Goal: Ask a question: Seek information or help from site administrators or community

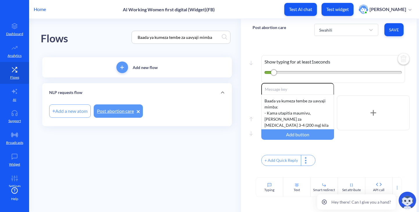
click at [169, 37] on input "Baada ya kumeza tembe za uavyaji mimba" at bounding box center [178, 37] width 87 height 7
paste input "Kuna njia mbili za kutumia vidonge na zote"
type input "Kuna njia mbili za kutumia vidonge na zote"
click at [108, 36] on div "Flows Kuna njia mbili za kutumia vidonge na zote" at bounding box center [137, 37] width 192 height 37
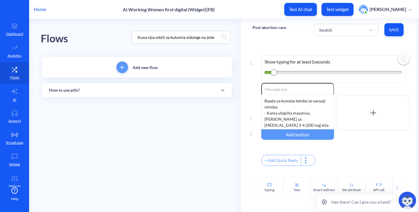
click at [119, 87] on div "How to use pills?" at bounding box center [137, 90] width 176 height 6
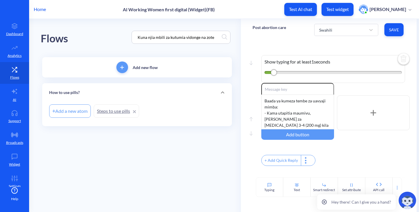
click at [109, 115] on link "Steps to use pills" at bounding box center [116, 111] width 45 height 13
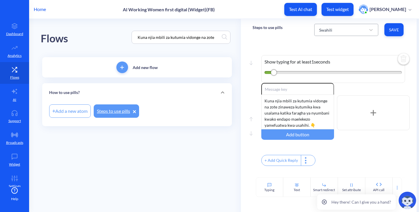
click at [342, 34] on div "Swahili" at bounding box center [340, 30] width 49 height 10
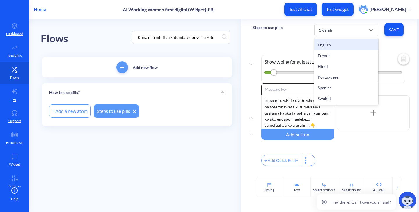
click at [332, 45] on div "English" at bounding box center [346, 45] width 64 height 11
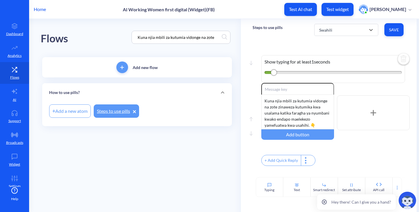
type input "Mifepristone + Misoprostol"
type input "Using Misoprostol alone"
type input "About pills"
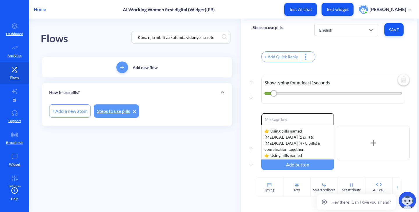
scroll to position [145, 0]
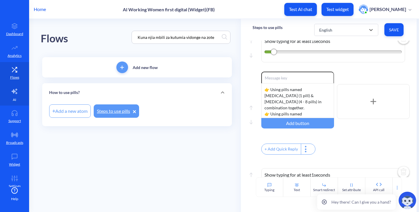
click at [14, 101] on p "AI" at bounding box center [14, 99] width 3 height 5
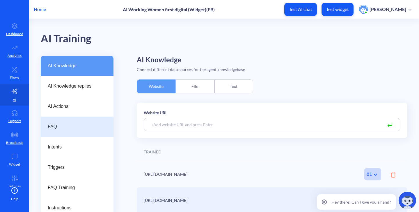
click at [62, 124] on span "FAQ" at bounding box center [75, 127] width 54 height 7
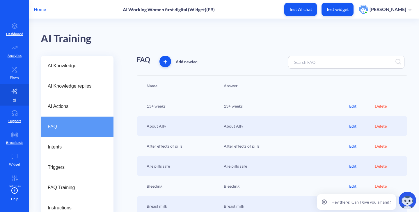
click at [295, 65] on input at bounding box center [316, 62] width 51 height 7
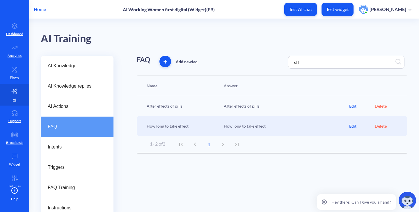
type input "eff"
drag, startPoint x: 229, startPoint y: 107, endPoint x: 258, endPoint y: 108, distance: 28.8
click at [258, 108] on div "After effects of pills" at bounding box center [285, 106] width 128 height 6
copy div "After effects of pills"
click at [356, 103] on div "Edit" at bounding box center [362, 106] width 26 height 6
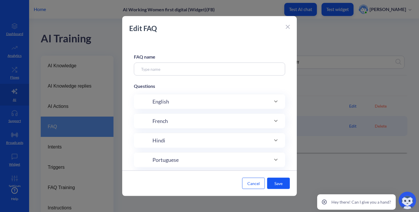
type input "After effects of pills"
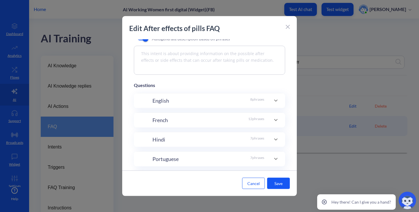
scroll to position [87, 0]
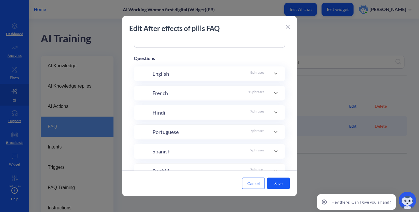
click at [168, 81] on div "English 8 phrases" at bounding box center [209, 73] width 151 height 15
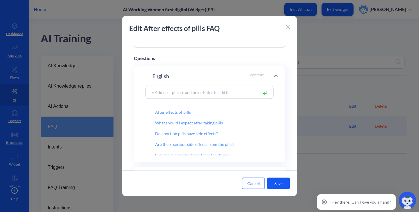
click at [287, 27] on icon at bounding box center [287, 27] width 4 height 4
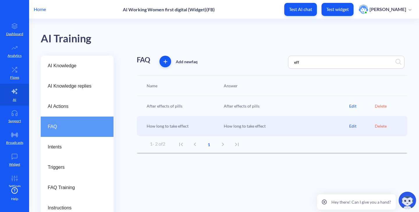
drag, startPoint x: 309, startPoint y: 57, endPoint x: 300, endPoint y: 56, distance: 8.7
click at [300, 56] on div "eff" at bounding box center [346, 62] width 116 height 13
drag, startPoint x: 308, startPoint y: 62, endPoint x: 276, endPoint y: 57, distance: 31.7
click at [277, 58] on div "FAQ Add new faq eff" at bounding box center [272, 62] width 270 height 13
drag, startPoint x: 303, startPoint y: 60, endPoint x: 254, endPoint y: 57, distance: 48.9
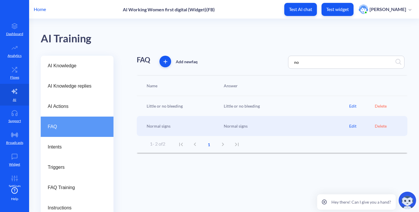
click at [254, 57] on div "FAQ Add new faq no" at bounding box center [272, 62] width 270 height 13
type input "sig"
click at [349, 125] on div "Edit" at bounding box center [362, 126] width 26 height 6
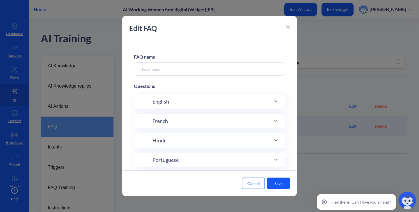
type input "Warning signs"
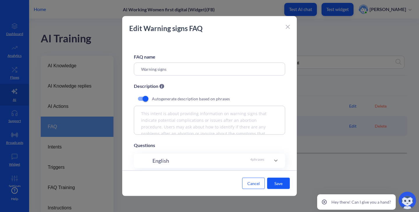
click at [339, 70] on div at bounding box center [209, 106] width 419 height 212
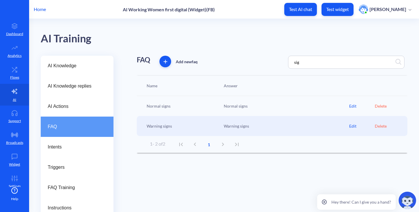
click at [349, 127] on div "Edit" at bounding box center [362, 126] width 26 height 6
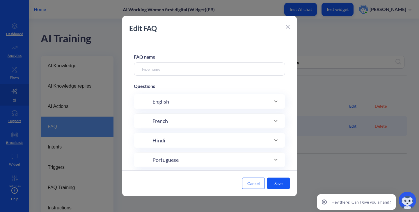
type input "Warning signs"
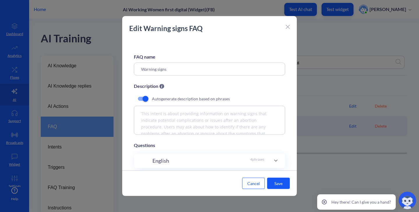
click at [245, 103] on div "Autogenerate description based on phrases" at bounding box center [209, 99] width 151 height 14
click at [191, 160] on div "English 4 phrases" at bounding box center [208, 161] width 112 height 8
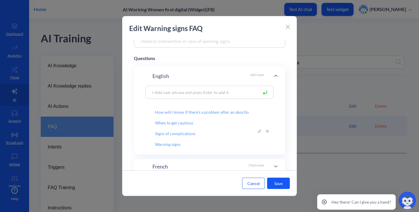
scroll to position [116, 0]
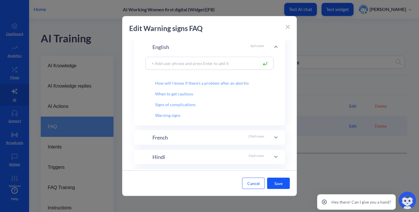
click at [194, 140] on div "French 29 phrases" at bounding box center [208, 138] width 112 height 8
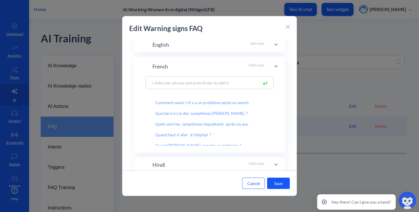
scroll to position [29, 0]
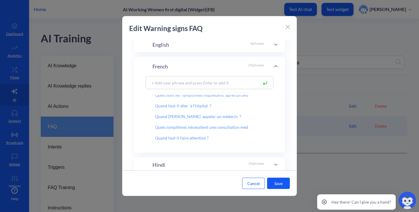
click at [381, 133] on div at bounding box center [209, 106] width 419 height 212
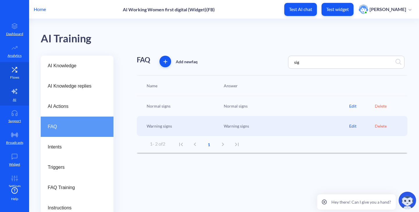
click at [12, 68] on icon at bounding box center [12, 67] width 1 height 1
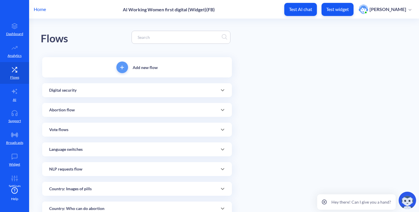
click at [153, 38] on input at bounding box center [178, 37] width 87 height 7
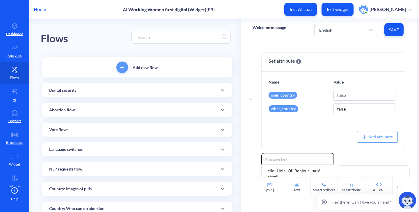
paste input "Abortion with pills has no effect on future pregnancies"
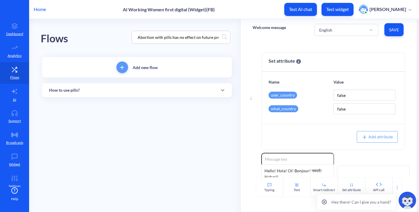
click at [115, 39] on div "Flows Abortion with pills has no effect on future pregnancies" at bounding box center [137, 37] width 192 height 37
click at [84, 90] on div "How to use pills?" at bounding box center [137, 90] width 176 height 6
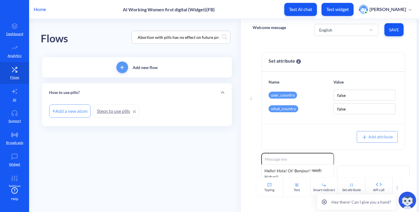
click at [108, 108] on link "Steps to use pills" at bounding box center [116, 111] width 45 height 13
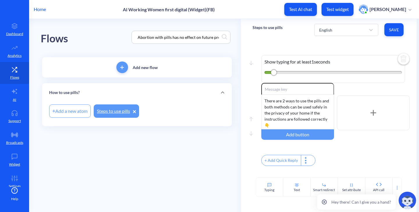
click at [94, 34] on div "Flows Abortion with pills has no effect on future pregnancies" at bounding box center [137, 37] width 192 height 37
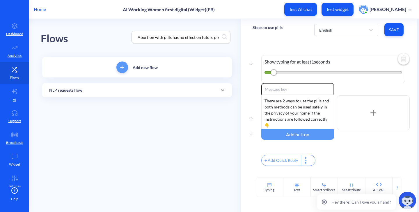
click at [71, 95] on div "NLP requests flow" at bounding box center [137, 90] width 190 height 14
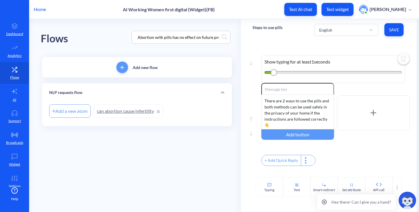
click at [110, 112] on link "can abortion cause infertility" at bounding box center [128, 111] width 69 height 13
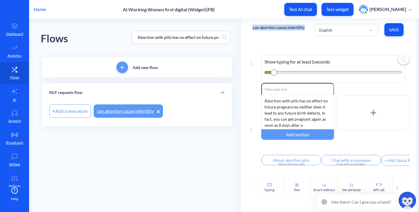
drag, startPoint x: 251, startPoint y: 28, endPoint x: 306, endPoint y: 28, distance: 54.1
click at [306, 28] on div "can abortion cause infertility English Save" at bounding box center [329, 30] width 176 height 22
copy p "can abortion cause infertility"
click at [187, 39] on input "Abortion with pills has no effect on future pregnancies" at bounding box center [178, 37] width 87 height 7
paste input "You can use abortion pills in the privacy"
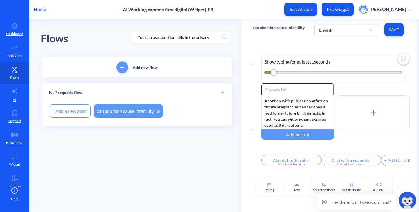
type input "You can use abortion pills in the privacy"
click at [117, 40] on div "Flows You can use abortion pills in the privacy" at bounding box center [137, 37] width 192 height 37
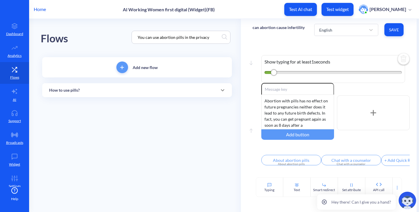
click at [90, 94] on div "How to use pills?" at bounding box center [137, 90] width 190 height 14
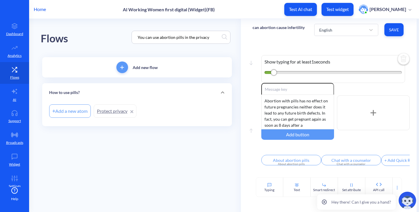
click at [107, 111] on link "Protect privacy" at bounding box center [115, 111] width 43 height 13
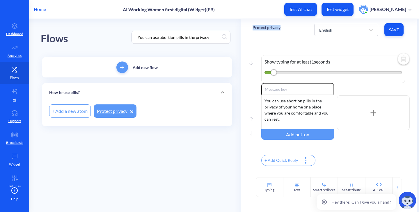
drag, startPoint x: 283, startPoint y: 28, endPoint x: 251, endPoint y: 28, distance: 32.9
click at [251, 28] on div "Protect privacy English Save" at bounding box center [329, 30] width 176 height 22
copy p "Protect privacy"
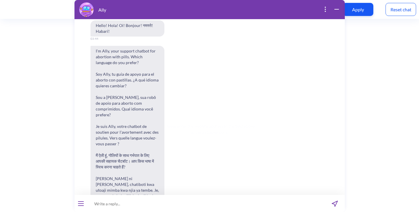
scroll to position [296, 0]
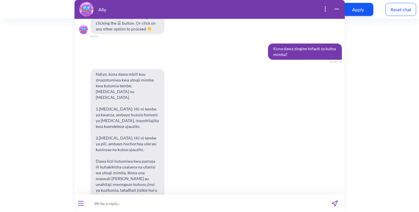
click at [398, 12] on div "Reset chat" at bounding box center [400, 9] width 31 height 13
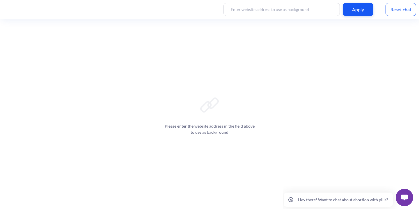
click at [403, 199] on img at bounding box center [404, 198] width 6 height 6
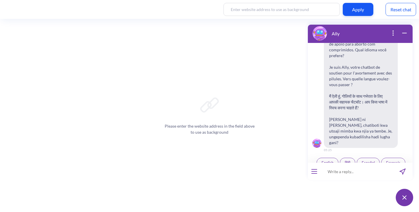
scroll to position [90, 0]
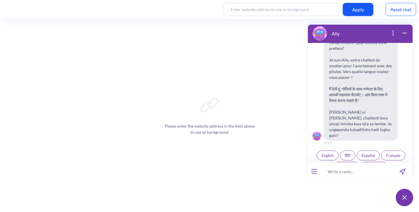
click at [349, 174] on input at bounding box center [356, 171] width 72 height 17
click at [363, 173] on input at bounding box center [356, 171] width 72 height 17
paste input "Siento frío después de tomar la medicación."
type input "Siento frío después de tomar la medicación."
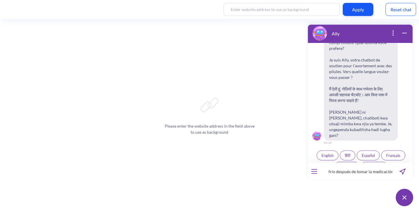
scroll to position [0, 0]
click at [399, 169] on button "send message" at bounding box center [402, 171] width 20 height 17
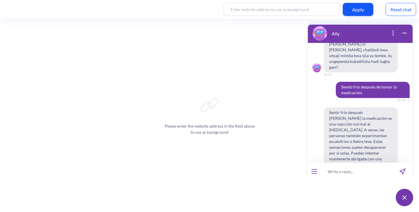
scroll to position [156, 0]
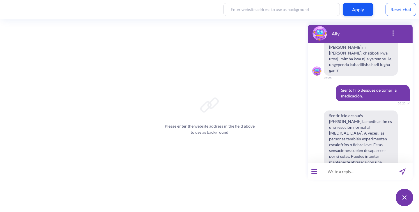
click at [331, 111] on span "Sentir frío después de tomar la medicación es una reacción normal al misoprosto…" at bounding box center [361, 162] width 74 height 103
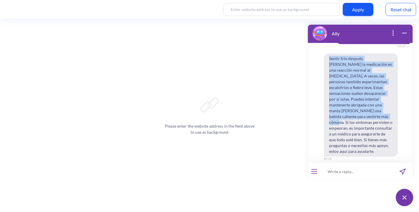
scroll to position [214, 0]
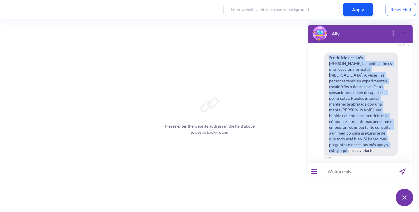
drag, startPoint x: 328, startPoint y: 103, endPoint x: 364, endPoint y: 134, distance: 47.0
click at [364, 134] on span "Sentir frío después de tomar la medicación es una reacción normal al misoprosto…" at bounding box center [361, 104] width 74 height 103
copy span "Sentir frío después de tomar la medicación es una reacción normal al misoprosto…"
click at [392, 31] on icon "open popup" at bounding box center [392, 33] width 7 height 7
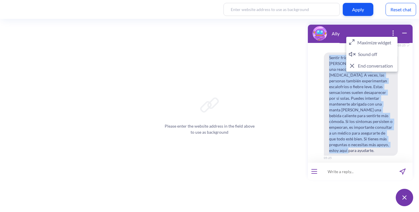
click at [368, 40] on button "Maximize widget" at bounding box center [371, 43] width 51 height 12
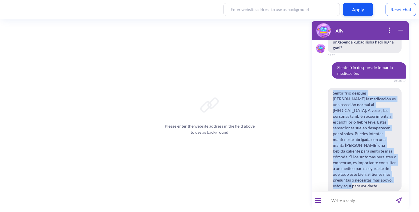
scroll to position [0, 0]
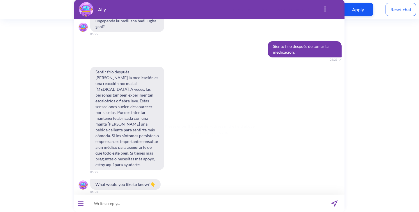
click at [208, 101] on div "Sentir frío después de tomar la medicación es una reacción normal al misoprosto…" at bounding box center [209, 118] width 270 height 103
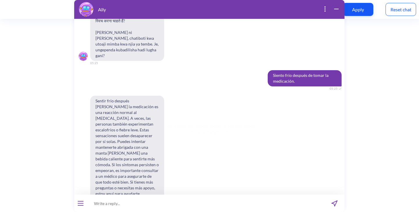
scroll to position [175, 0]
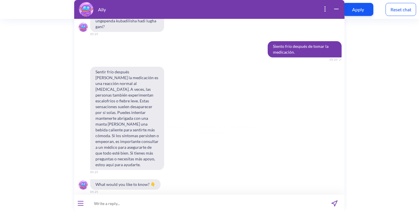
click at [137, 199] on input at bounding box center [205, 203] width 237 height 17
click at [137, 201] on input at bounding box center [205, 203] width 237 height 17
click at [151, 204] on input "i did a scan and it showed a bloated ovum" at bounding box center [205, 203] width 237 height 17
click at [139, 203] on input "i did a scan and it showed a blighted ovum" at bounding box center [205, 203] width 237 height 17
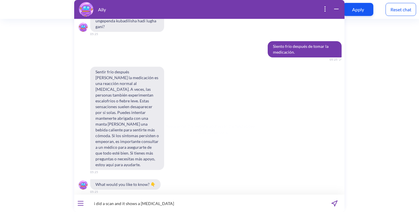
click at [176, 205] on input "i did a scan and it shows a blighted ovum" at bounding box center [205, 203] width 237 height 17
type input "i did a scan and it shows a blighted ovum, what does it mean and can i get an a…"
click at [334, 204] on icon "send message" at bounding box center [334, 204] width 6 height 6
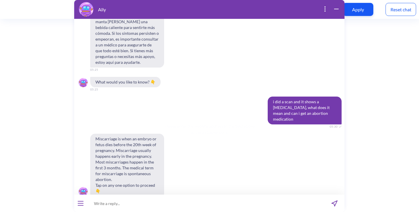
scroll to position [279, 0]
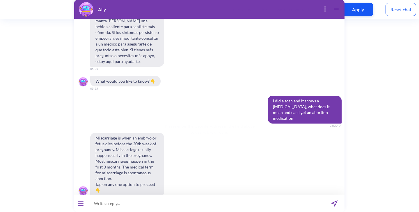
click at [392, 13] on div "Reset chat" at bounding box center [400, 9] width 31 height 13
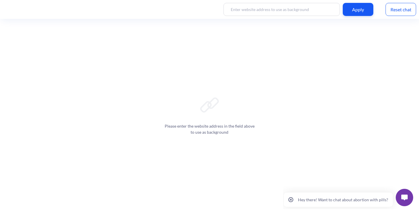
click at [405, 197] on img at bounding box center [404, 198] width 6 height 6
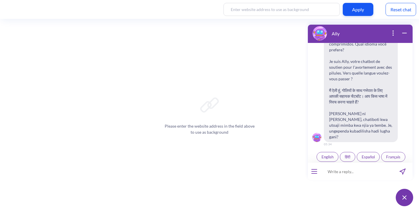
scroll to position [90, 0]
click at [329, 177] on input at bounding box center [356, 171] width 72 height 17
paste input "Je naweza kutumia vidonge hizi vipi?"
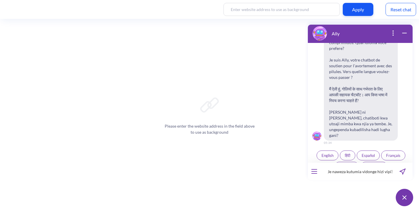
type input "Je naweza kutumia vidonge hizi vipi?"
click at [347, 165] on span "Kiswahili" at bounding box center [346, 167] width 15 height 5
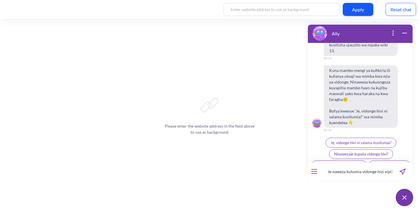
scroll to position [248, 0]
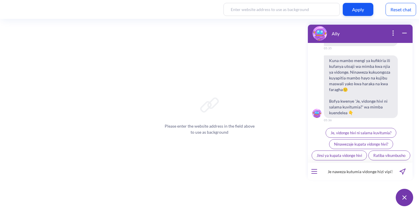
click at [404, 173] on icon "send message" at bounding box center [402, 172] width 6 height 6
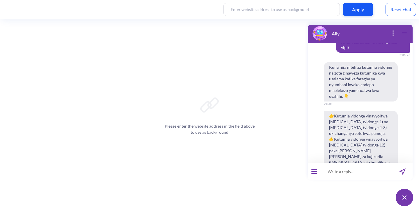
scroll to position [339, 0]
drag, startPoint x: 327, startPoint y: 55, endPoint x: 342, endPoint y: 64, distance: 17.9
click at [342, 64] on span "Kuna njia mbili za kutumia vidonge na zote zinaweza kutumika kwa usalama katika…" at bounding box center [361, 82] width 74 height 40
copy span "Kuna njia mbili za kutumia vidonge na zote"
click at [396, 11] on div "Reset chat" at bounding box center [400, 9] width 31 height 13
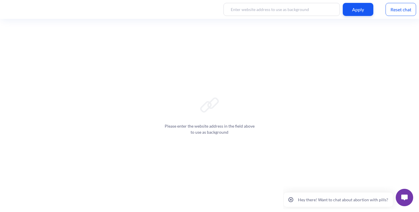
click at [401, 193] on button at bounding box center [403, 197] width 17 height 17
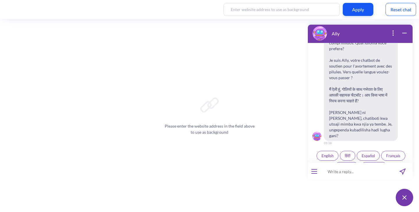
scroll to position [90, 0]
click at [324, 153] on span "English" at bounding box center [327, 155] width 12 height 5
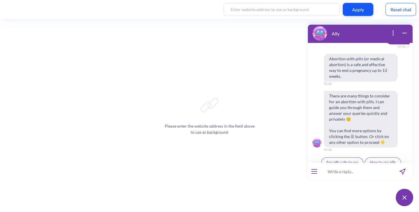
scroll to position [208, 0]
click at [359, 173] on input at bounding box center [356, 171] width 72 height 17
paste input "If I receive a medical abortion pack, can you guide me on how to use it at home…"
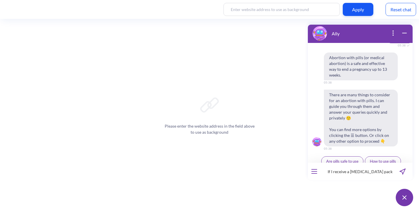
scroll to position [0, 104]
type input "If I receive a medical abortion pack, can you guide me on how to use it at home…"
click at [401, 172] on icon "send message" at bounding box center [402, 172] width 6 height 6
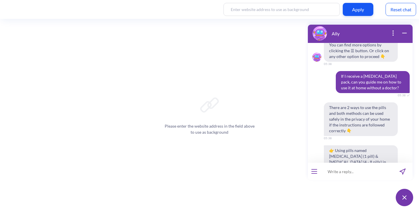
scroll to position [293, 0]
click at [394, 33] on icon "open popup" at bounding box center [392, 33] width 7 height 7
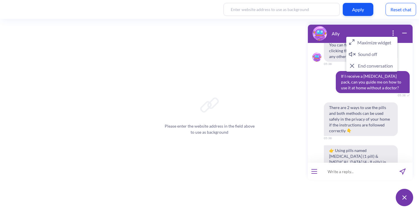
drag, startPoint x: 371, startPoint y: 44, endPoint x: 671, endPoint y: 61, distance: 300.8
click at [371, 44] on button "Maximize widget" at bounding box center [371, 43] width 51 height 12
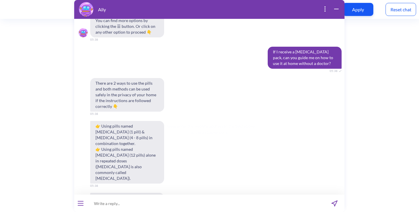
scroll to position [296, 0]
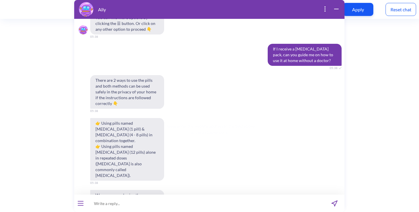
drag, startPoint x: 157, startPoint y: 192, endPoint x: 158, endPoint y: 196, distance: 3.3
click at [157, 192] on div "There are 2 ways to use the pills and both methods can be used safely in the pr…" at bounding box center [209, 166] width 270 height 182
click at [158, 197] on input at bounding box center [205, 203] width 237 height 17
type input "can i use pills for an incomplete abortion?"
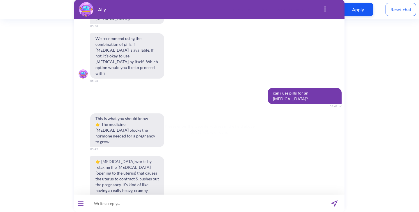
scroll to position [453, 0]
click at [105, 204] on input at bounding box center [205, 203] width 237 height 17
type input "what are the possible side effects?"
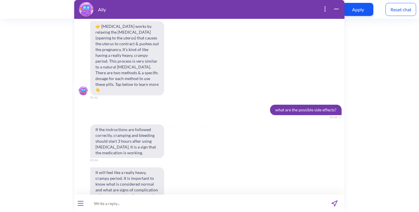
scroll to position [590, 0]
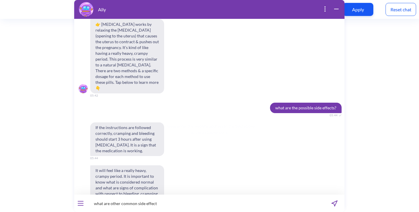
type input "what are other common side effects"
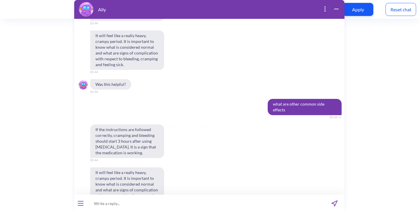
scroll to position [728, 0]
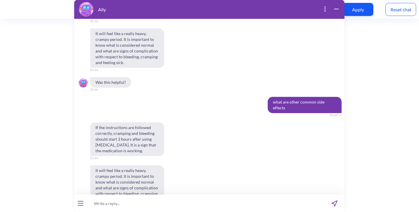
click at [118, 201] on input at bounding box center [205, 203] width 237 height 17
paste input "the condom broke"
type input "the condom broke"
click at [337, 203] on icon "send message" at bounding box center [334, 204] width 6 height 6
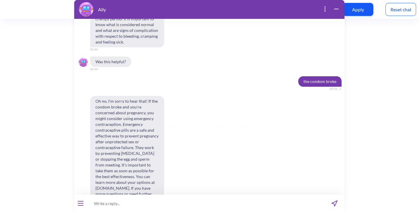
scroll to position [886, 0]
click at [184, 199] on input at bounding box center [205, 203] width 237 height 17
type input "i won't get pregnant, right?"
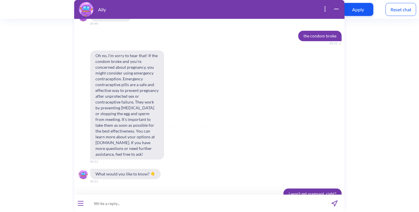
scroll to position [949, 0]
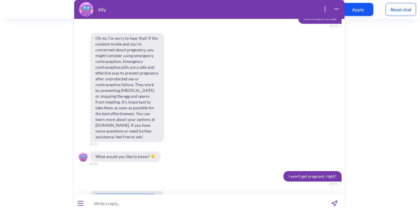
drag, startPoint x: 95, startPoint y: 143, endPoint x: 145, endPoint y: 152, distance: 50.9
click at [145, 191] on span "The only way to know for sure if you are pregnant is by taking a home pregnancy…" at bounding box center [127, 208] width 74 height 34
copy span "The only way to know for sure if you are pregnant is by taking"
click at [148, 202] on input at bounding box center [205, 203] width 237 height 17
type input "can i do an abortion with miso alone"
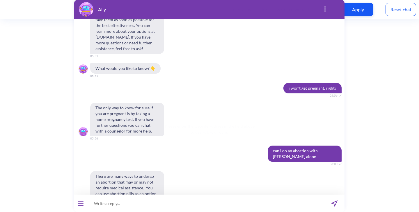
scroll to position [1054, 0]
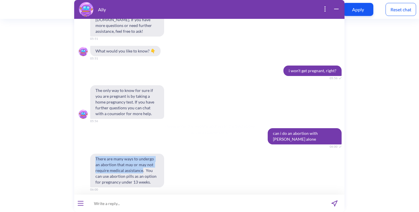
drag, startPoint x: 98, startPoint y: 101, endPoint x: 142, endPoint y: 113, distance: 45.6
click at [142, 154] on span "There are many ways to undergo an abortion that may or may not require medical …" at bounding box center [127, 171] width 74 height 34
copy span "There are many ways to undergo an abortion that may or may not require medical …"
click at [394, 12] on div "Reset chat" at bounding box center [400, 9] width 31 height 13
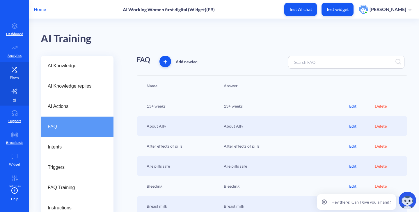
click at [22, 71] on link "Flows" at bounding box center [14, 73] width 29 height 22
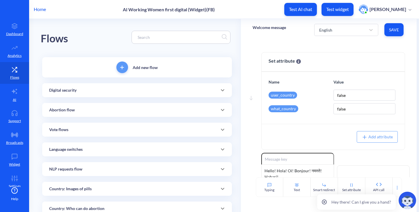
click at [177, 38] on input at bounding box center [178, 37] width 87 height 7
paste input "After effects of pills"
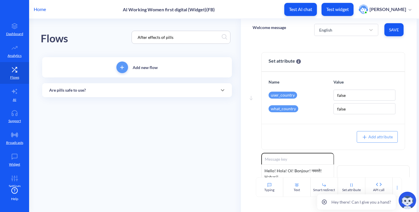
click at [152, 97] on div "Add new flow Are pills safe to use? Add a new atom After effects of pills - Pro…" at bounding box center [137, 80] width 192 height 49
click at [149, 92] on div "Are pills safe to use?" at bounding box center [137, 90] width 176 height 6
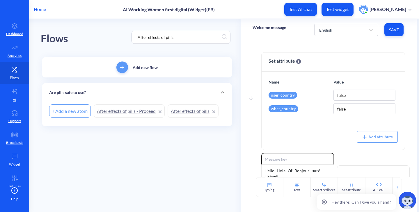
click at [126, 111] on link "After effects of pills - Proceed" at bounding box center [129, 111] width 71 height 13
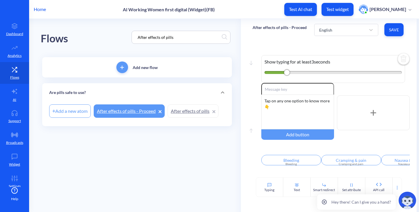
click at [190, 108] on link "After effects of pills" at bounding box center [192, 111] width 51 height 13
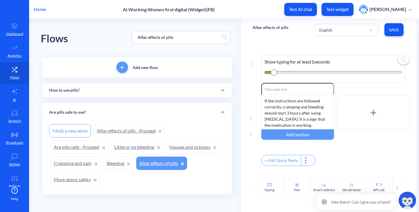
drag, startPoint x: 168, startPoint y: 35, endPoint x: 101, endPoint y: 29, distance: 68.0
click at [101, 29] on div "Flows After effects of pills" at bounding box center [137, 37] width 192 height 37
paste input "The only way to know for sure if you are pregnant is by taking"
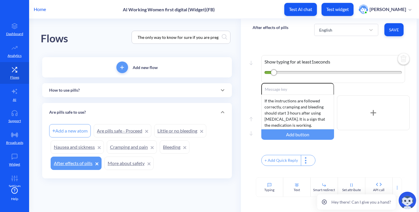
click at [80, 37] on div "Flows The only way to know for sure if you are pregnant is by taking" at bounding box center [137, 37] width 192 height 37
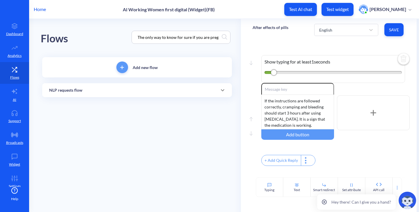
click at [95, 90] on div "NLP requests flow" at bounding box center [137, 90] width 176 height 6
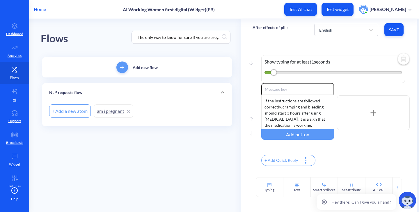
click at [106, 113] on link "am i pregnant" at bounding box center [114, 111] width 40 height 13
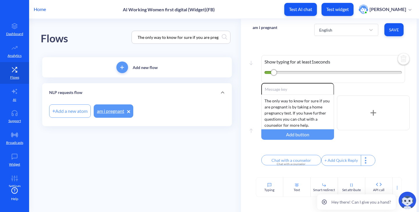
click at [170, 39] on input "The only way to know for sure if you are pregnant is by taking" at bounding box center [178, 37] width 87 height 7
paste input "re are many ways to undergo an abortion that may or may not require medical ass…"
type input "There are many ways to undergo an abortion that may or may not require medical …"
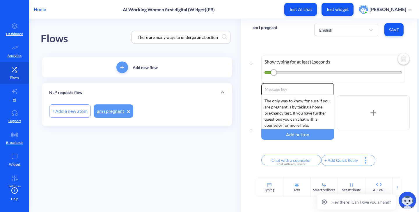
click at [112, 35] on div "Flows There are many ways to undergo an abortion that may or may not require me…" at bounding box center [137, 37] width 192 height 37
click at [113, 110] on link "are pills only option" at bounding box center [119, 111] width 51 height 13
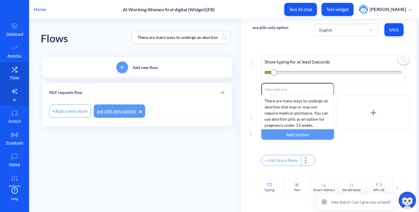
click at [19, 89] on link "AI" at bounding box center [14, 95] width 29 height 22
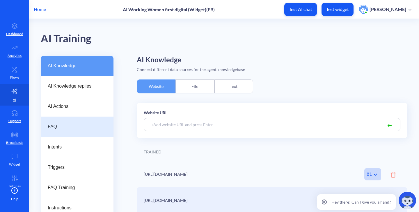
click at [56, 127] on span "FAQ" at bounding box center [75, 127] width 54 height 7
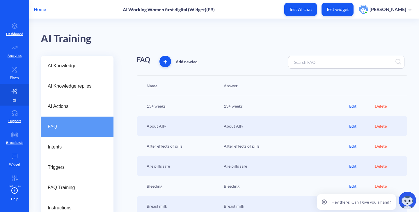
click at [311, 63] on input at bounding box center [316, 62] width 51 height 7
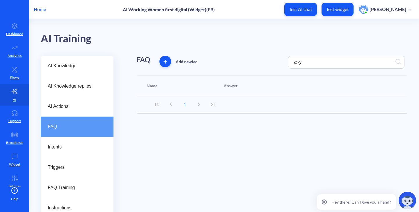
type input "фк"
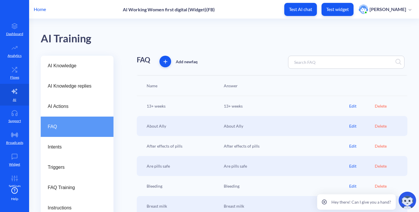
click at [311, 63] on input at bounding box center [316, 62] width 51 height 7
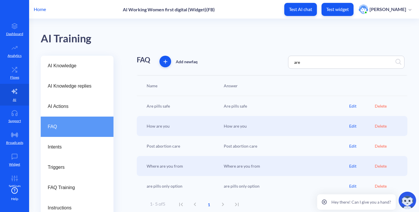
type input "are"
click at [353, 187] on div "Edit" at bounding box center [362, 186] width 26 height 6
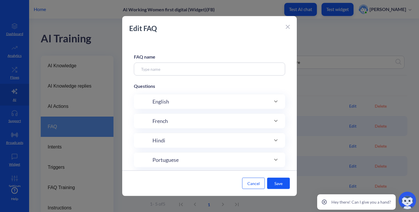
type input "are pills only option"
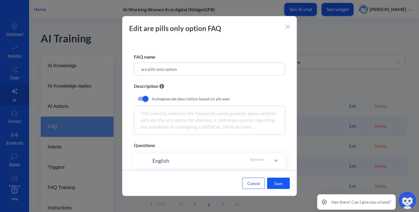
scroll to position [29, 0]
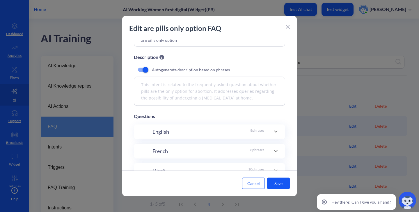
click at [170, 133] on div "English 8 phrases" at bounding box center [208, 132] width 112 height 8
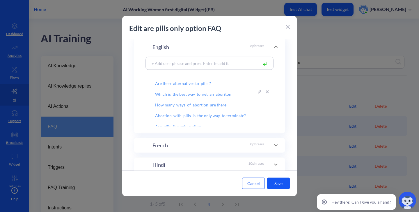
scroll to position [35, 0]
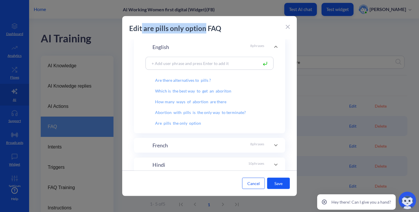
copy p "are pills only option"
drag, startPoint x: 143, startPoint y: 29, endPoint x: 204, endPoint y: 30, distance: 61.1
click at [204, 30] on p "Edit are pills only option FAQ" at bounding box center [206, 28] width 154 height 10
click at [341, 46] on div at bounding box center [209, 106] width 419 height 212
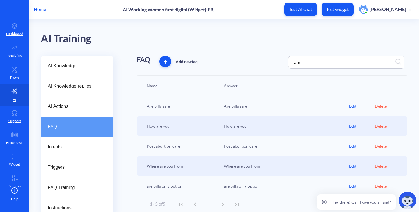
drag, startPoint x: 339, startPoint y: 62, endPoint x: 277, endPoint y: 56, distance: 61.9
click at [277, 56] on div "FAQ Add new faq are" at bounding box center [272, 62] width 270 height 13
click at [345, 58] on div "are" at bounding box center [346, 62] width 116 height 13
click at [344, 60] on div "are" at bounding box center [346, 62] width 116 height 13
drag, startPoint x: 314, startPoint y: 60, endPoint x: 306, endPoint y: 66, distance: 9.7
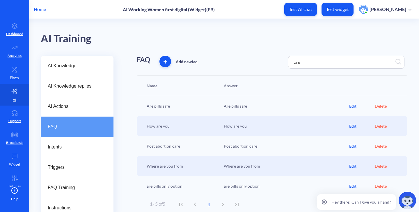
click at [314, 61] on input "are" at bounding box center [316, 62] width 51 height 7
type input "a"
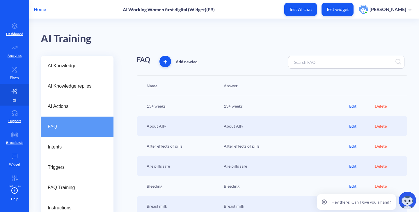
paste input "Protect privacy"
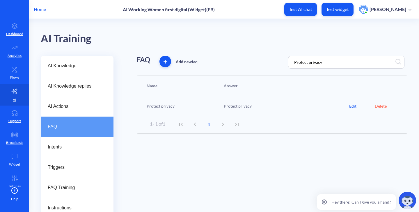
type input "Protect privacy"
click at [352, 106] on div "Edit" at bounding box center [362, 106] width 26 height 6
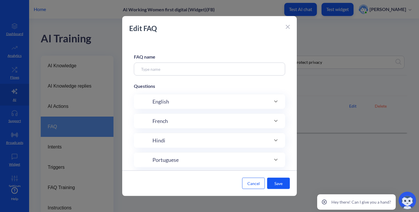
type input "Protect privacy"
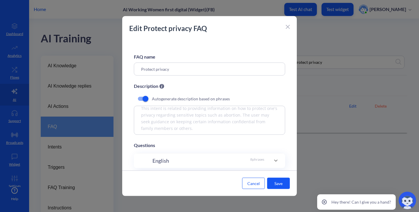
scroll to position [58, 0]
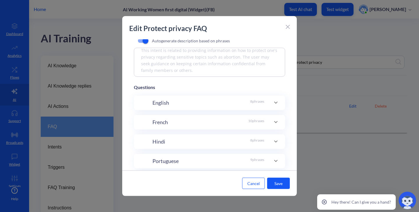
click at [237, 106] on div "English 8 phrases" at bounding box center [208, 103] width 112 height 8
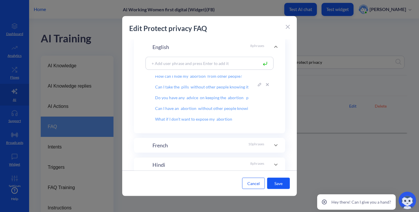
scroll to position [29, 0]
drag, startPoint x: 146, startPoint y: 27, endPoint x: 179, endPoint y: 31, distance: 33.4
click at [179, 31] on p "Edit Protect privacy FAQ" at bounding box center [206, 28] width 154 height 10
drag, startPoint x: 145, startPoint y: 28, endPoint x: 190, endPoint y: 31, distance: 45.5
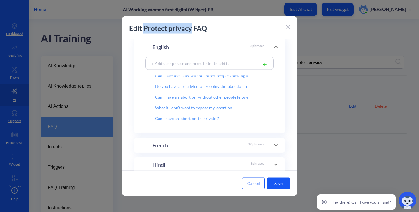
click at [190, 31] on p "Edit Protect privacy FAQ" at bounding box center [206, 28] width 154 height 10
copy p "Protect privacy"
drag, startPoint x: 342, startPoint y: 73, endPoint x: 336, endPoint y: 62, distance: 11.4
click at [342, 72] on div at bounding box center [209, 106] width 419 height 212
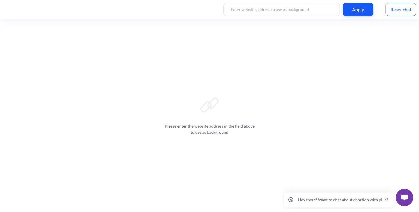
click at [408, 196] on button at bounding box center [403, 197] width 17 height 17
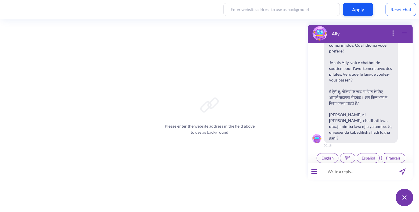
scroll to position [90, 0]
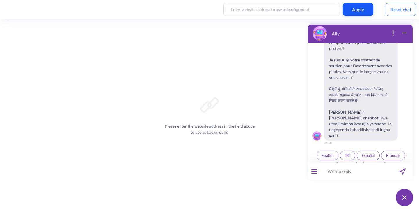
click at [339, 165] on span "Kiswahili" at bounding box center [346, 167] width 15 height 5
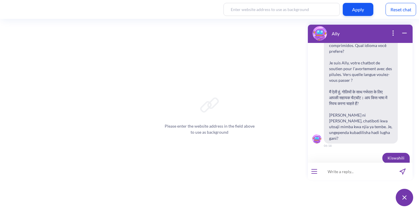
click at [335, 170] on input at bounding box center [356, 171] width 72 height 17
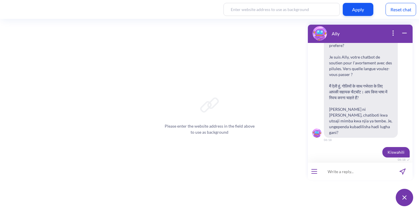
paste input "sex ke baad wali goli"
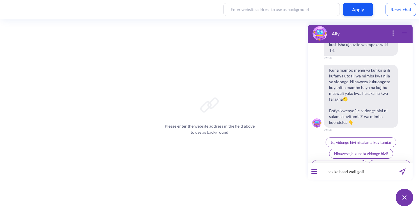
scroll to position [248, 0]
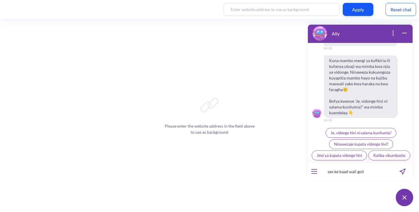
type input "sex ke baad wali goli"
click at [400, 172] on icon "send message" at bounding box center [402, 172] width 6 height 6
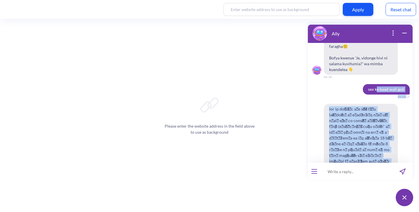
scroll to position [278, 0]
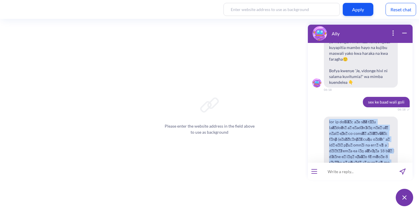
drag, startPoint x: 392, startPoint y: 122, endPoint x: 322, endPoint y: 108, distance: 71.7
click at [322, 117] on div "06:18" at bounding box center [360, 157] width 105 height 80
copy span "अगर आप असुरक्षित यौन संबंध के बाद गर्भावस्था को रोकने के लिए गोली लेना चाहती है…"
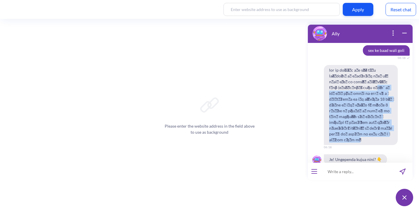
scroll to position [308, 0]
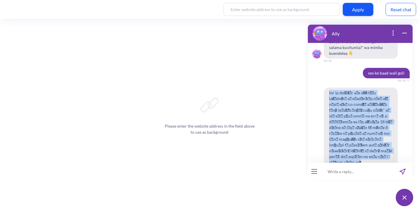
drag, startPoint x: 390, startPoint y: 93, endPoint x: 324, endPoint y: 83, distance: 66.5
click at [324, 88] on span at bounding box center [361, 128] width 74 height 80
copy span "अगर आप असुरक्षित यौन संबंध के बाद गर्भावस्था को रोकने के लिए गोली लेना चाहती है…"
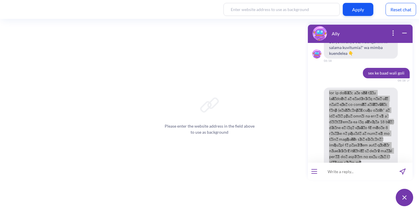
click at [402, 11] on div "Reset chat" at bounding box center [400, 9] width 31 height 13
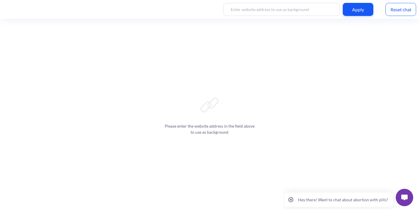
click at [407, 199] on button at bounding box center [403, 197] width 17 height 17
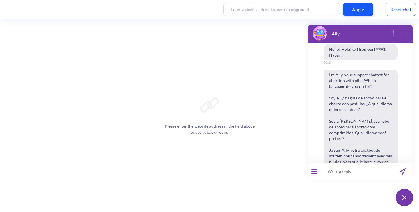
click at [359, 171] on input at bounding box center [356, 171] width 72 height 17
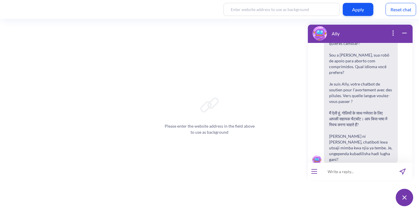
scroll to position [90, 0]
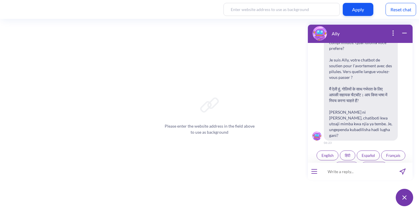
drag, startPoint x: 359, startPoint y: 171, endPoint x: 367, endPoint y: 122, distance: 49.6
click at [367, 122] on span "I'm Ally, your support chatbot for abortion with pills. Which language do you p…" at bounding box center [361, 60] width 74 height 162
click at [346, 165] on span "Kiswahili" at bounding box center [346, 167] width 15 height 5
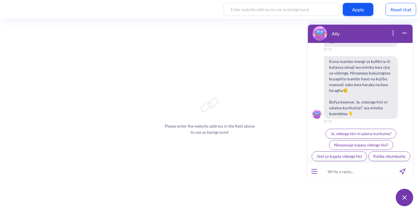
scroll to position [248, 0]
click at [337, 170] on input at bounding box center [356, 171] width 72 height 17
paste input "Nitajuaje mimba yangu imefika wiki 13?"
type input "Nitajuaje mimba yangu imefika wiki 13?"
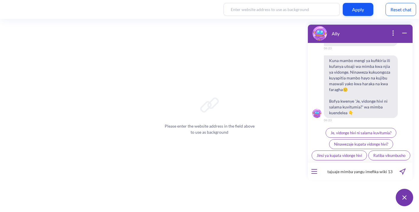
scroll to position [0, 0]
click at [401, 172] on icon "send message" at bounding box center [402, 172] width 6 height 6
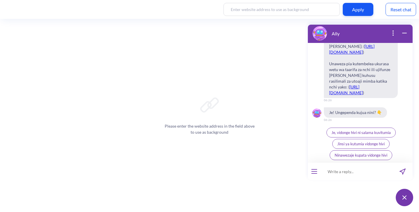
scroll to position [465, 0]
click at [335, 176] on input at bounding box center [356, 171] width 72 height 17
paste input "Will I still be able to have children after this?"
type input "Will I still be able to have children after this?"
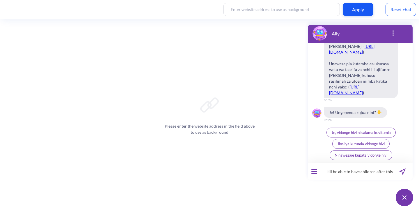
scroll to position [0, 0]
click at [405, 171] on button "send message" at bounding box center [402, 171] width 20 height 17
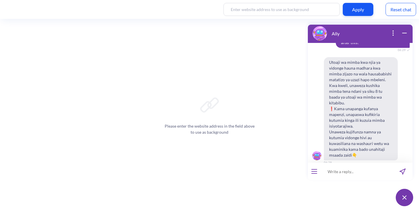
scroll to position [528, 0]
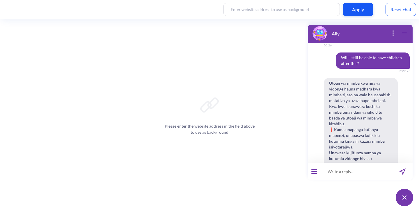
click at [392, 10] on div "Reset chat" at bounding box center [400, 9] width 31 height 13
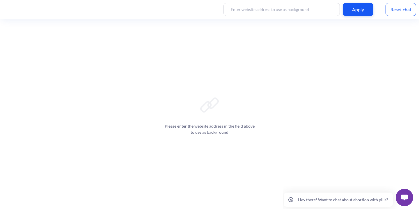
click at [406, 196] on img at bounding box center [404, 198] width 6 height 6
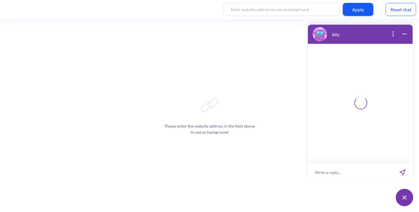
scroll to position [1, 0]
click at [367, 169] on input at bounding box center [356, 171] width 72 height 17
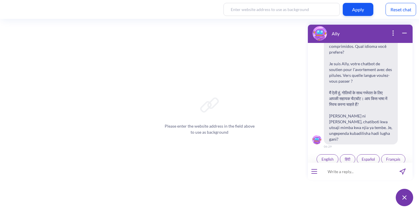
scroll to position [90, 0]
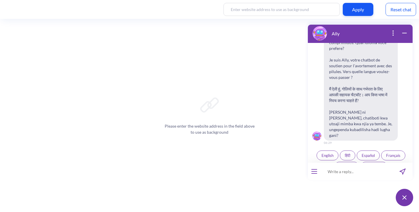
paste input "Will I still be able to have children after this?"
type input "Will I still be able to have children after this?"
click at [401, 170] on icon "send message" at bounding box center [402, 172] width 6 height 6
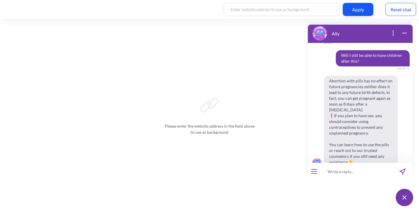
scroll to position [200, 0]
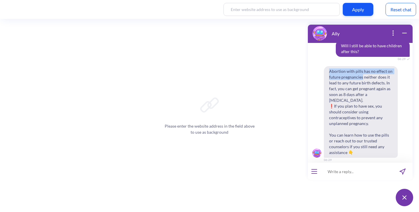
drag, startPoint x: 330, startPoint y: 59, endPoint x: 362, endPoint y: 65, distance: 32.6
click at [362, 66] on span "Abortion with pills has no effect on future pregnancies neither does it lead to…" at bounding box center [361, 112] width 74 height 92
copy span "Abortion with pills has no effect on future pregnancies"
click at [335, 181] on div "Ally Hello! Hola! Oi! Bonjour! नमस्ते! Habari! 06:29 I'm Ally, your support cha…" at bounding box center [360, 115] width 112 height 188
click at [334, 177] on input at bounding box center [356, 171] width 72 height 17
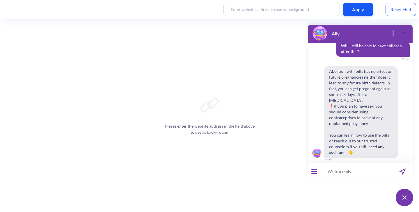
paste input "people will think I’m a prostitute now?"
type input "people will think I’m a prostitute now?"
click at [398, 171] on button "send message" at bounding box center [402, 171] width 20 height 17
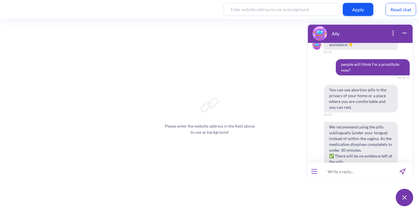
scroll to position [294, 0]
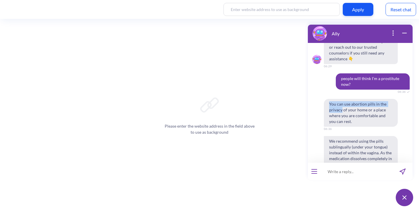
drag, startPoint x: 328, startPoint y: 86, endPoint x: 342, endPoint y: 92, distance: 14.8
click at [342, 99] on span "You can use abortion pills in the privacy of your home or a place where you are…" at bounding box center [361, 113] width 74 height 28
copy span "You can use abortion pills in the privacy"
